Goal: Transaction & Acquisition: Purchase product/service

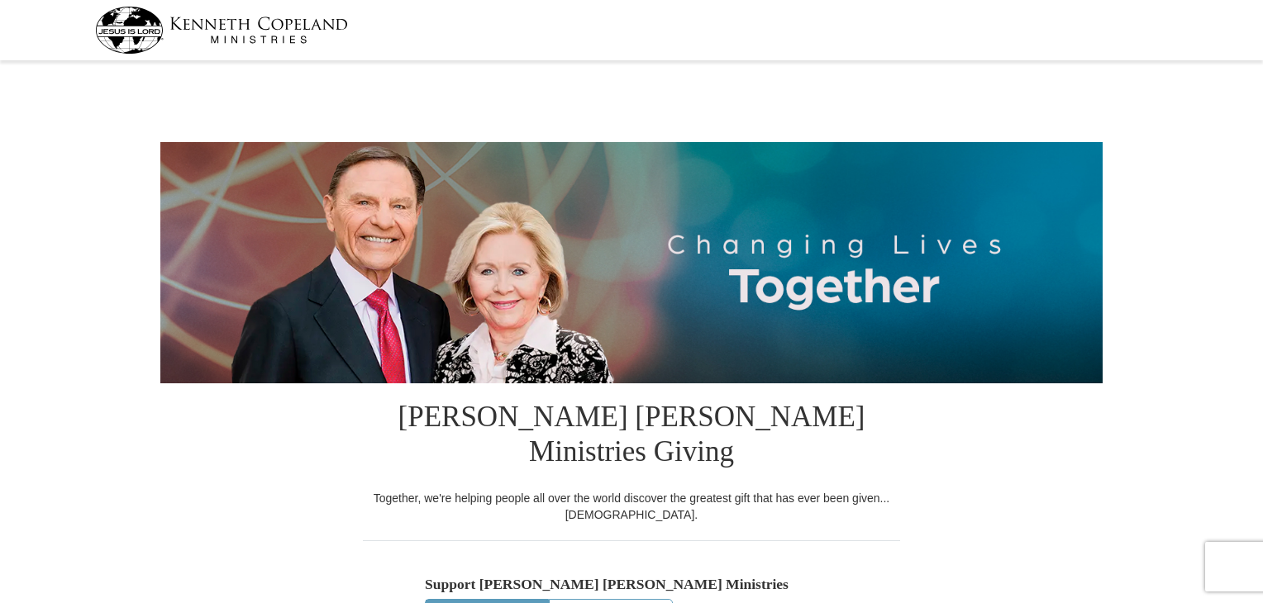
select select "NE"
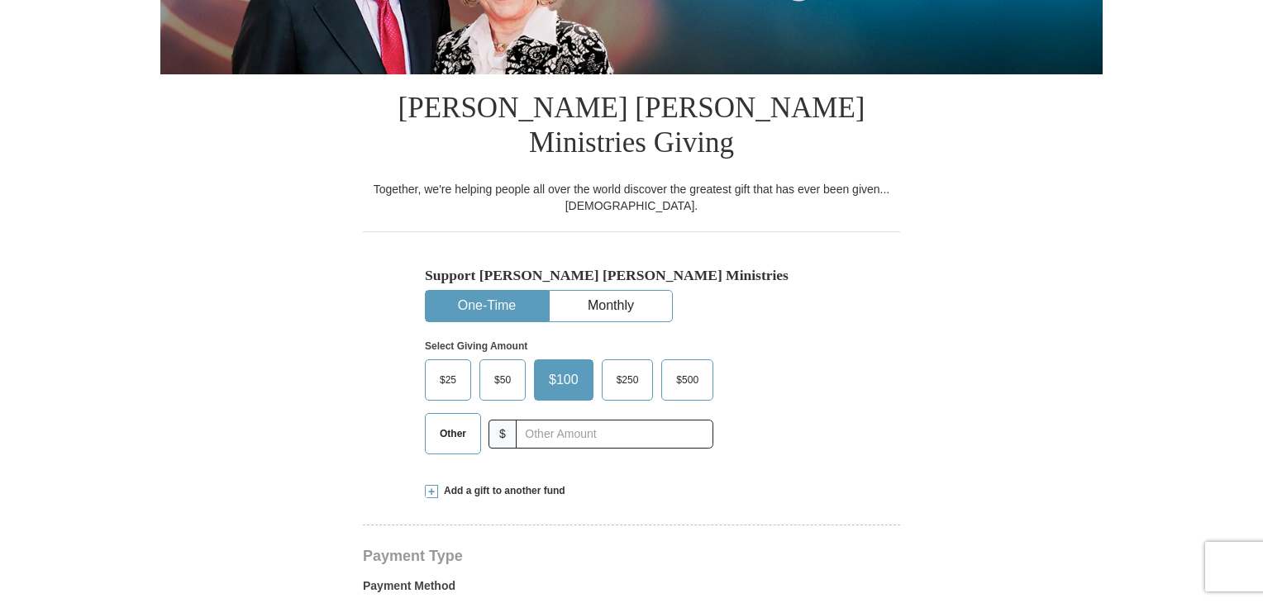
scroll to position [331, 0]
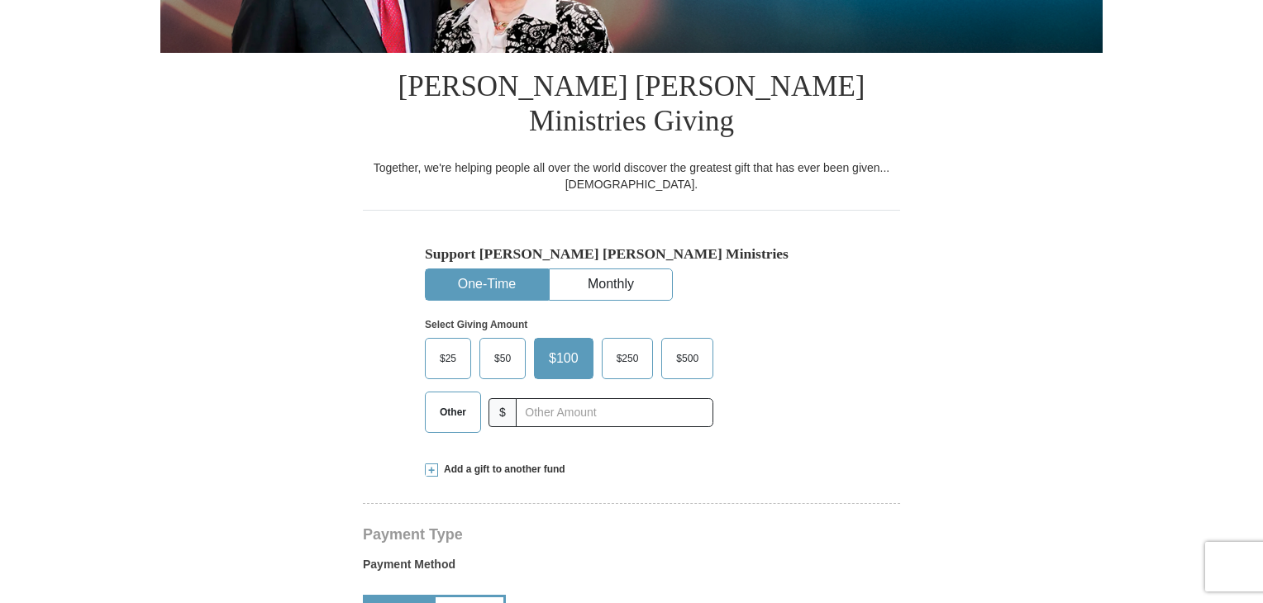
click at [453, 346] on span "$25" at bounding box center [447, 358] width 33 height 25
click at [0, 0] on input "$25" at bounding box center [0, 0] width 0 height 0
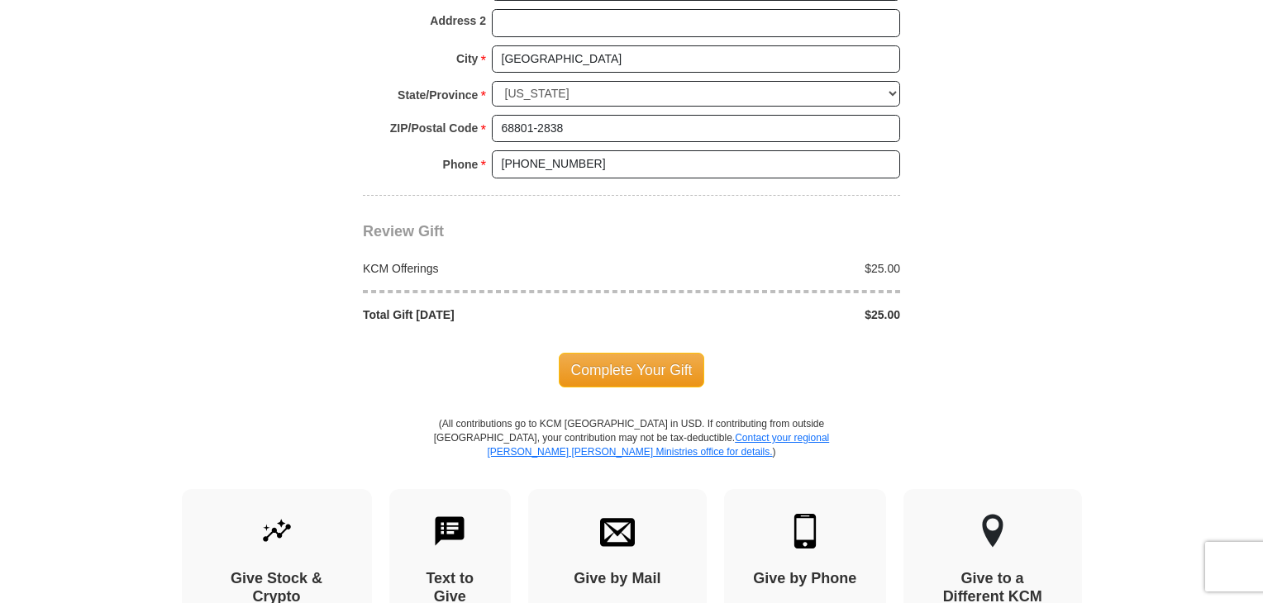
scroll to position [1405, 0]
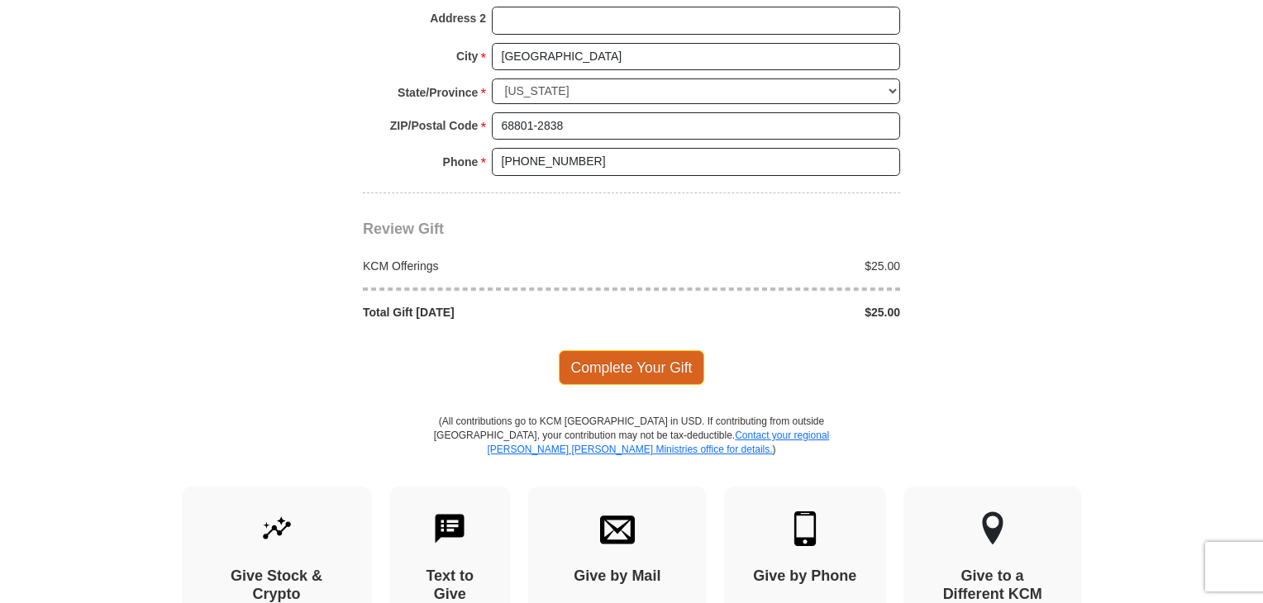
click at [695, 350] on span "Complete Your Gift" at bounding box center [632, 367] width 146 height 35
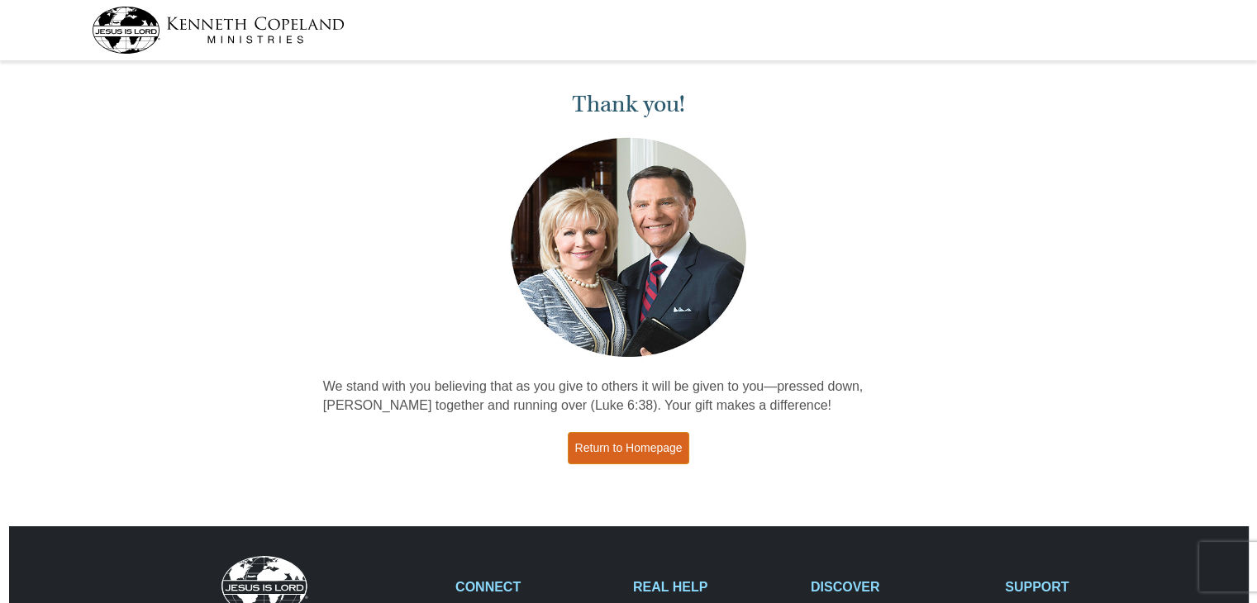
click at [655, 442] on link "Return to Homepage" at bounding box center [629, 448] width 122 height 32
